Goal: Information Seeking & Learning: Find specific fact

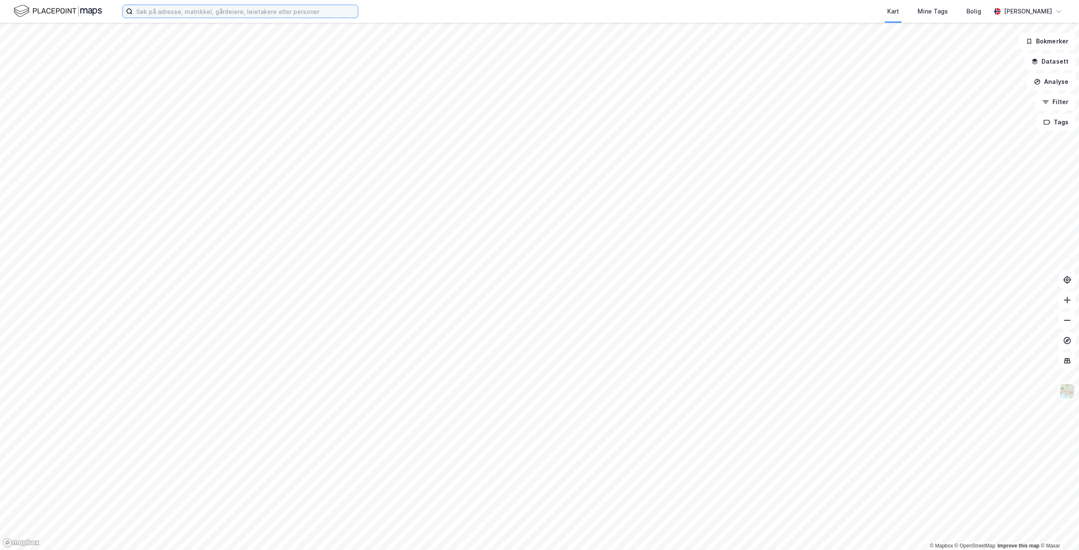
click at [171, 10] on input at bounding box center [245, 11] width 225 height 13
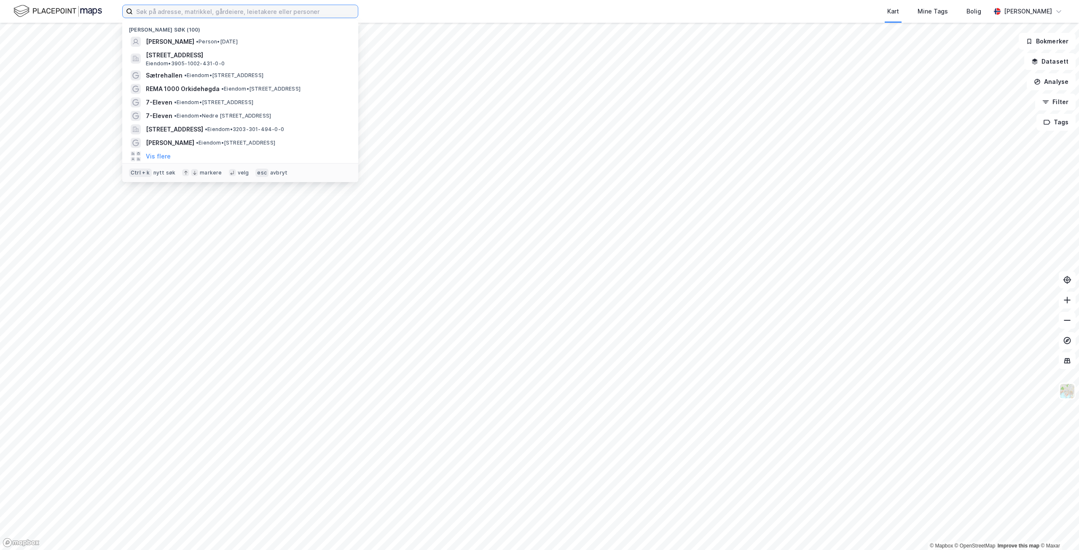
paste input "[PERSON_NAME]"
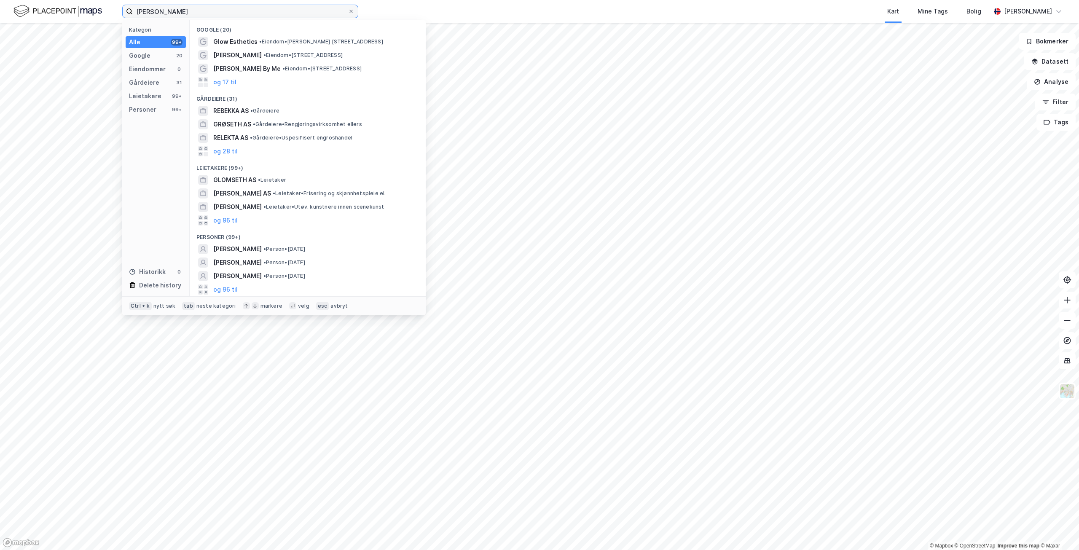
drag, startPoint x: 196, startPoint y: 12, endPoint x: 161, endPoint y: 11, distance: 35.8
click at [161, 11] on input "[PERSON_NAME]" at bounding box center [240, 11] width 215 height 13
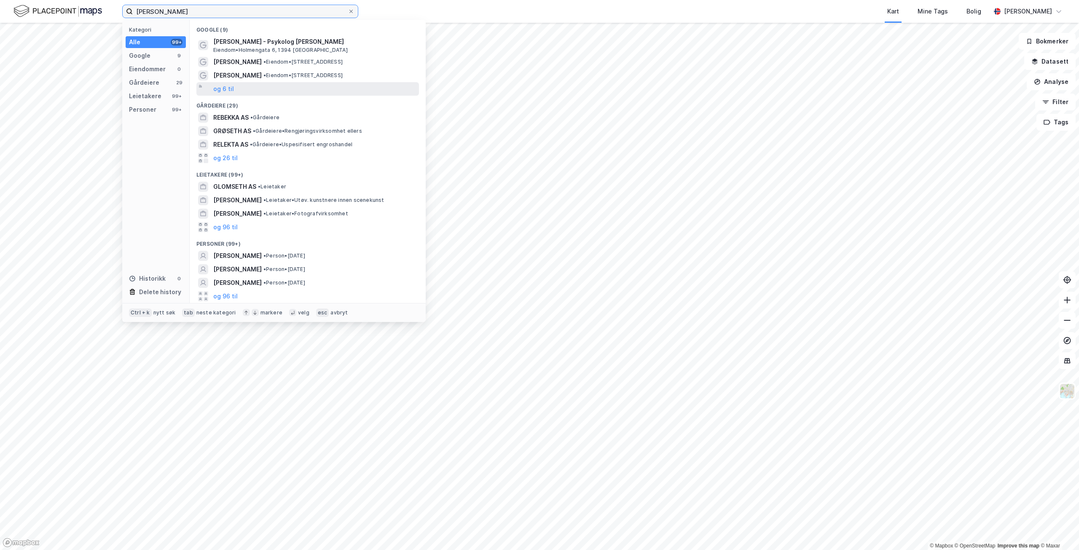
type input "[PERSON_NAME]"
click at [233, 89] on div "og 6 til" at bounding box center [307, 88] width 222 height 13
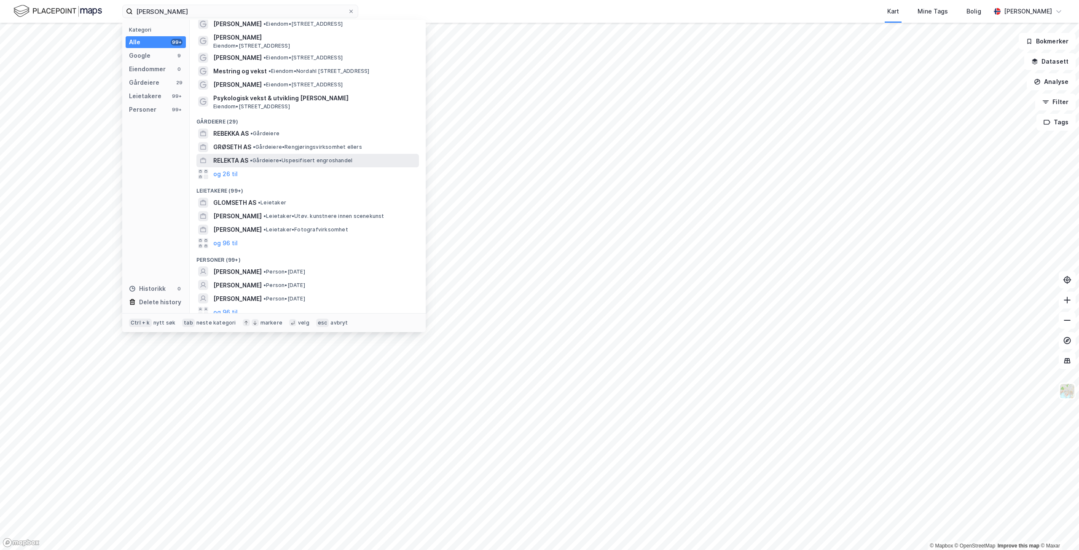
scroll to position [70, 0]
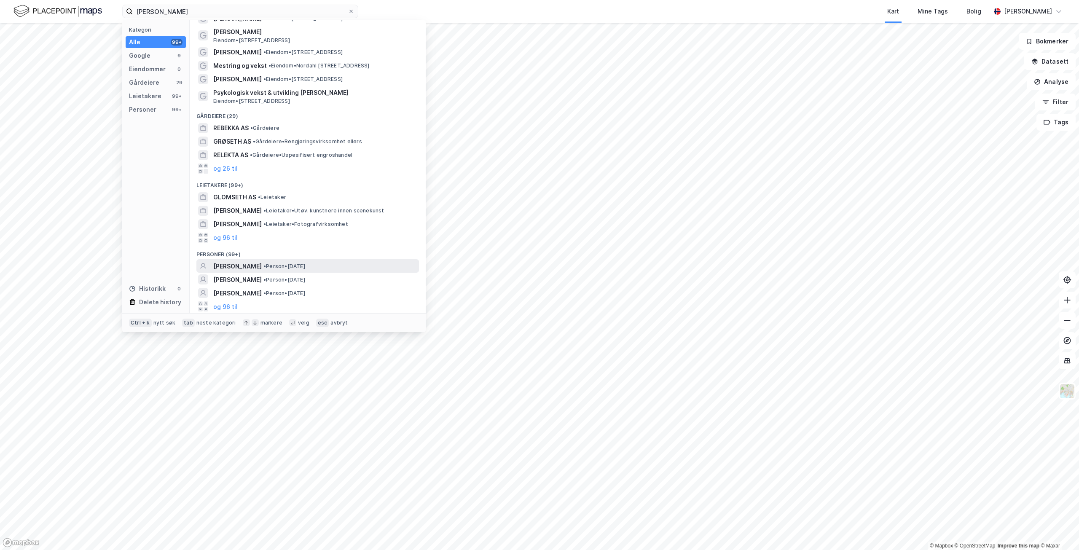
click at [262, 266] on span "[PERSON_NAME]" at bounding box center [237, 266] width 48 height 10
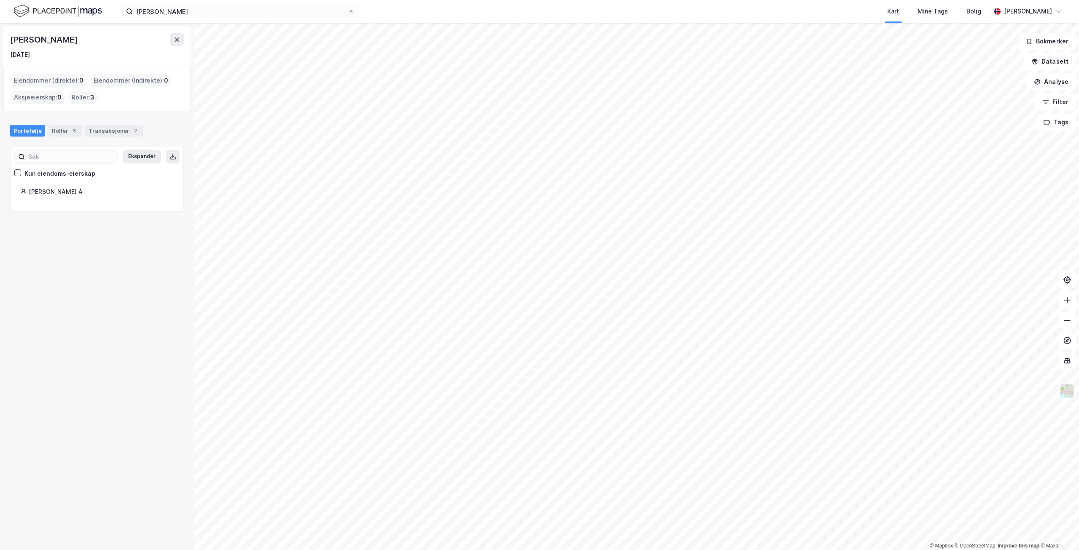
click at [70, 194] on div "[PERSON_NAME] A" at bounding box center [101, 192] width 145 height 10
click at [178, 37] on icon at bounding box center [177, 39] width 7 height 7
